Goal: Complete application form: Complete application form

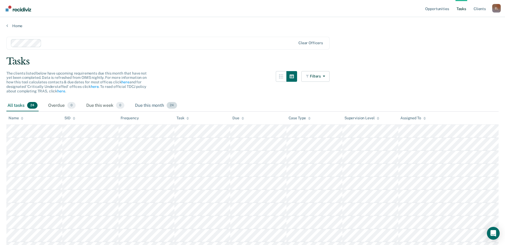
click at [143, 104] on div "Due this month 24" at bounding box center [156, 106] width 44 height 12
click at [14, 24] on link "Home" at bounding box center [252, 25] width 493 height 5
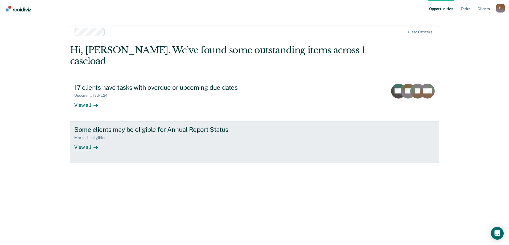
click at [145, 135] on div "Some clients may be eligible for Annual Report Status Marked Ineligible : 1 Vie…" at bounding box center [174, 138] width 200 height 25
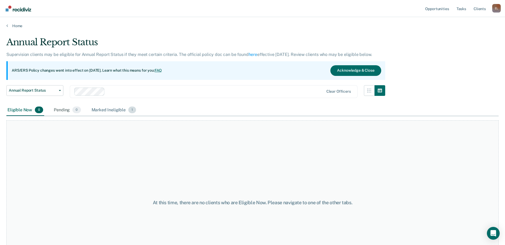
click at [104, 110] on div "Marked Ineligible 1" at bounding box center [114, 110] width 47 height 12
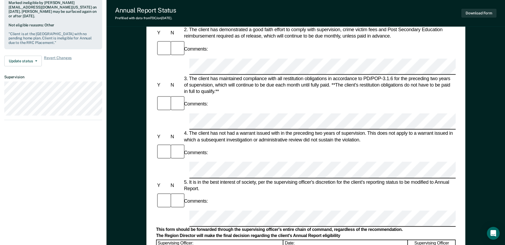
scroll to position [160, 0]
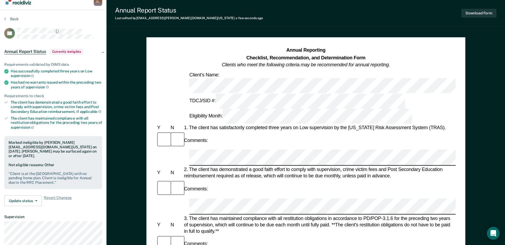
scroll to position [0, 0]
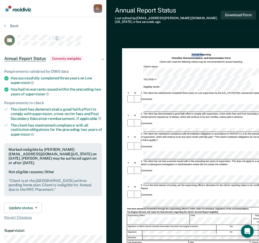
drag, startPoint x: 203, startPoint y: 37, endPoint x: 164, endPoint y: 39, distance: 39.8
click at [164, 39] on div "Annual Reporting Checklist, Recommendation, and Determination Form Clients who …" at bounding box center [186, 175] width 158 height 276
click at [205, 83] on div "Eligibility Month:" at bounding box center [199, 86] width 112 height 7
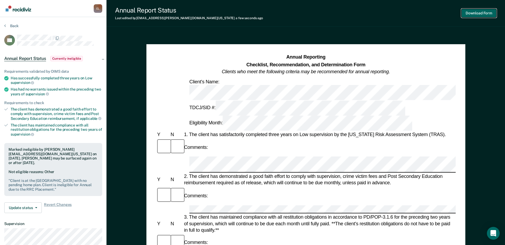
click at [475, 13] on button "Download Form" at bounding box center [479, 13] width 35 height 9
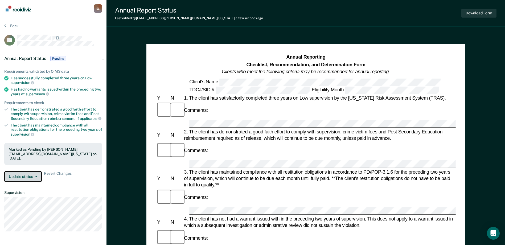
click at [28, 171] on button "Update status" at bounding box center [23, 176] width 38 height 11
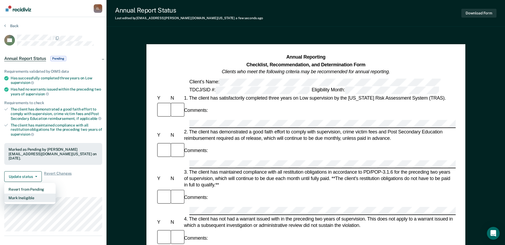
click at [30, 194] on button "Mark Ineligible" at bounding box center [29, 198] width 51 height 9
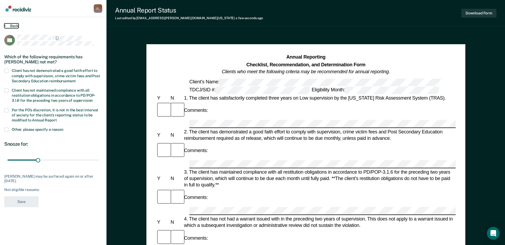
click at [14, 25] on button "Back" at bounding box center [11, 25] width 14 height 5
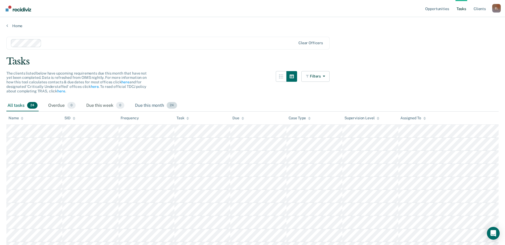
click at [151, 107] on div "Due this month 24" at bounding box center [156, 106] width 44 height 12
click at [16, 25] on link "Home" at bounding box center [252, 25] width 493 height 5
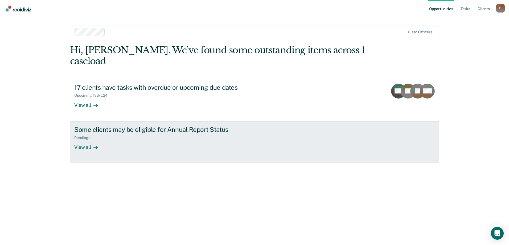
click at [141, 133] on div "Pending : 1" at bounding box center [167, 136] width 187 height 7
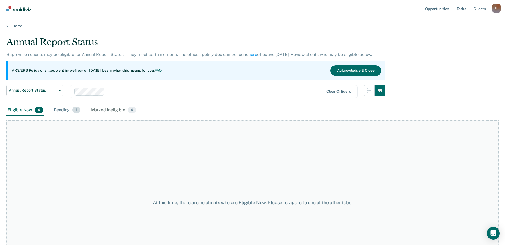
click at [74, 112] on span "1" at bounding box center [76, 110] width 8 height 7
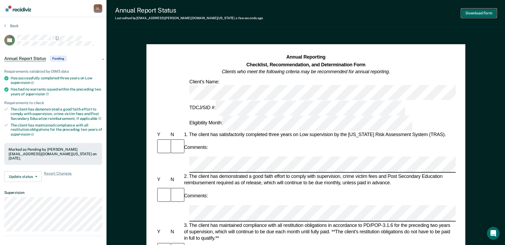
click at [470, 13] on button "Download Form" at bounding box center [479, 13] width 35 height 9
